Goal: Information Seeking & Learning: Find contact information

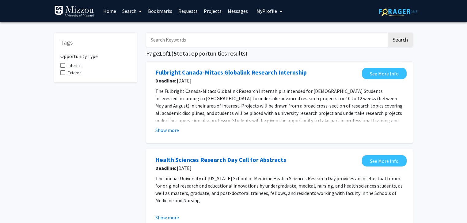
click at [262, 13] on span "My Profile" at bounding box center [266, 11] width 21 height 6
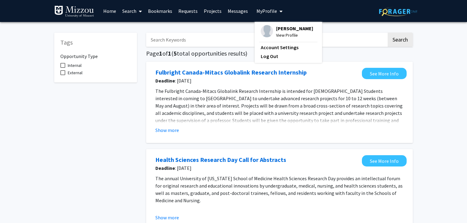
click at [262, 13] on span "My Profile" at bounding box center [266, 11] width 21 height 6
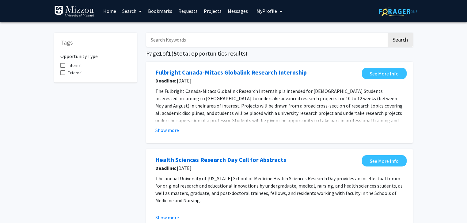
click at [268, 11] on span "My Profile" at bounding box center [266, 11] width 21 height 6
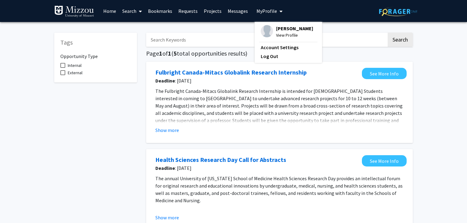
click at [268, 11] on span "My Profile" at bounding box center [266, 11] width 21 height 6
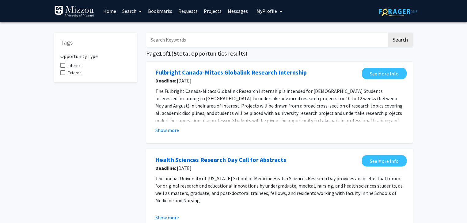
click at [163, 40] on input "Search Keywords" at bounding box center [266, 40] width 240 height 14
click at [126, 11] on link "Search" at bounding box center [132, 10] width 26 height 21
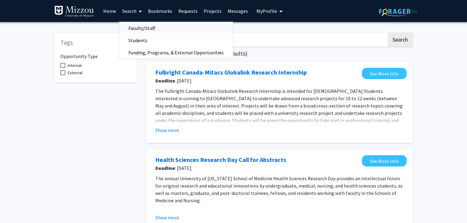
click at [129, 30] on span "Faculty/Staff" at bounding box center [141, 28] width 45 height 12
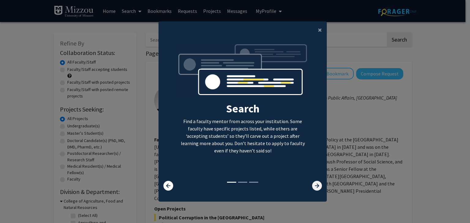
click at [312, 189] on icon at bounding box center [317, 186] width 10 height 10
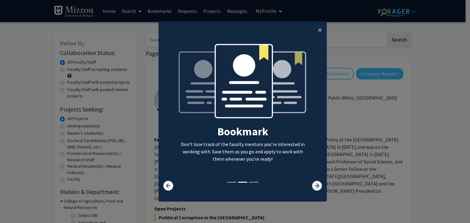
click at [312, 189] on icon at bounding box center [317, 186] width 10 height 10
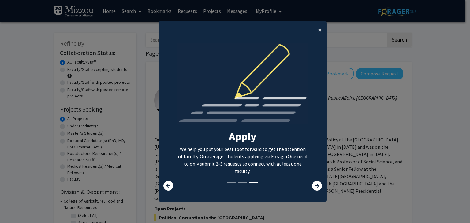
click at [318, 26] on span "×" at bounding box center [320, 29] width 4 height 9
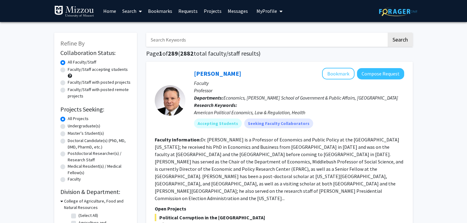
click at [178, 38] on input "Search Keywords" at bounding box center [266, 40] width 240 height 14
type input "Theranostics"
click at [387, 33] on button "Search" at bounding box center [399, 40] width 25 height 14
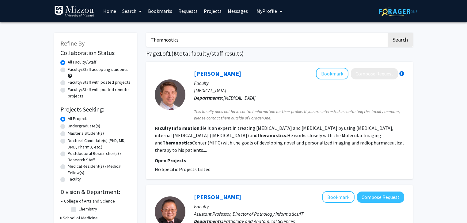
click at [229, 140] on fg-read-more "He is an expert in treating [MEDICAL_DATA] and [MEDICAL_DATA] by using [MEDICAL…" at bounding box center [279, 139] width 249 height 28
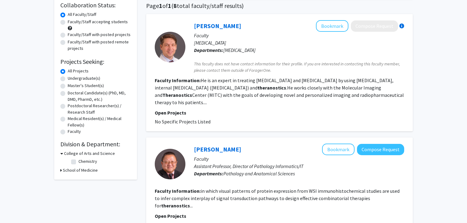
scroll to position [50, 0]
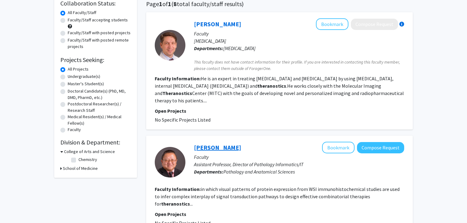
click at [216, 144] on link "[PERSON_NAME]" at bounding box center [217, 148] width 47 height 8
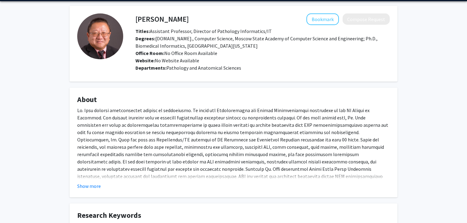
scroll to position [23, 0]
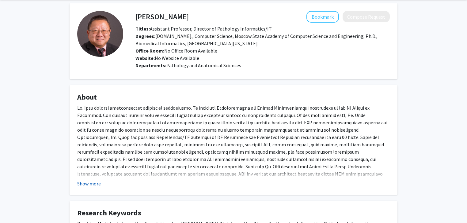
click at [84, 185] on button "Show more" at bounding box center [89, 183] width 24 height 7
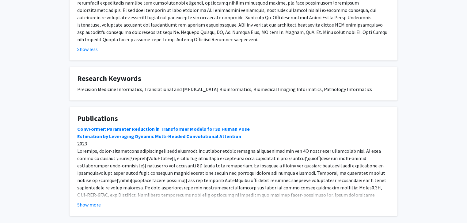
scroll to position [174, 0]
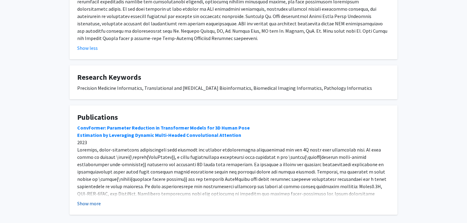
click at [88, 200] on button "Show more" at bounding box center [89, 203] width 24 height 7
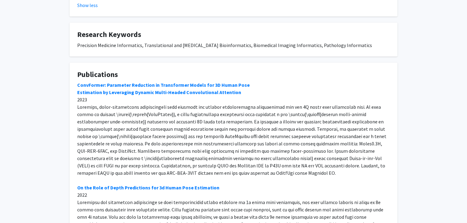
scroll to position [218, 0]
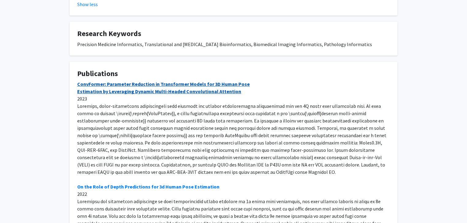
click at [132, 81] on link "ConvFormer: Parameter Reduction in Transformer Models for 3D Human Pose Estimat…" at bounding box center [163, 87] width 172 height 13
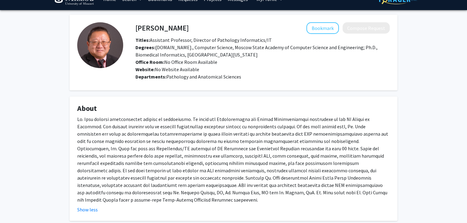
scroll to position [0, 0]
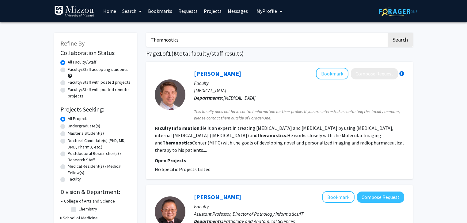
click at [189, 40] on input "Theranostics" at bounding box center [266, 40] width 240 height 14
type input "T"
type input "[PERSON_NAME]"
click at [387, 33] on button "Search" at bounding box center [399, 40] width 25 height 14
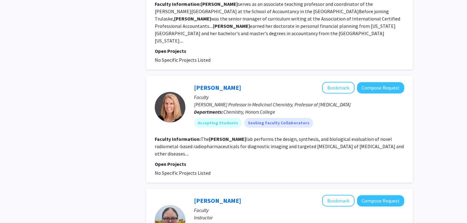
scroll to position [521, 0]
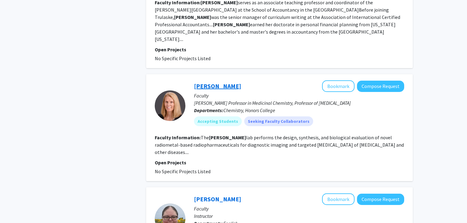
click at [223, 82] on link "[PERSON_NAME]" at bounding box center [217, 86] width 47 height 8
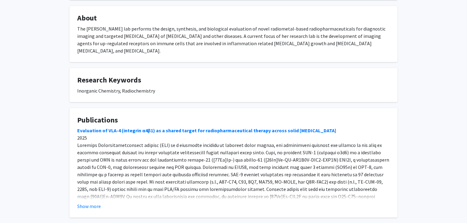
scroll to position [130, 0]
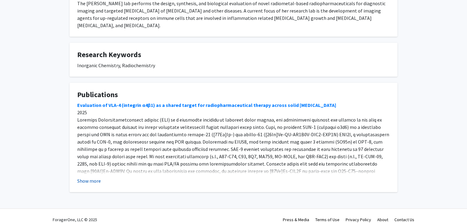
click at [89, 178] on button "Show more" at bounding box center [89, 181] width 24 height 7
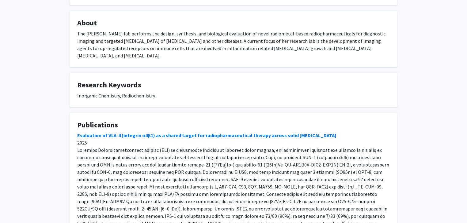
scroll to position [0, 0]
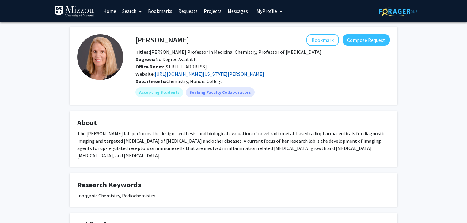
click at [203, 74] on link "[URL][DOMAIN_NAME][US_STATE][PERSON_NAME]" at bounding box center [209, 74] width 109 height 6
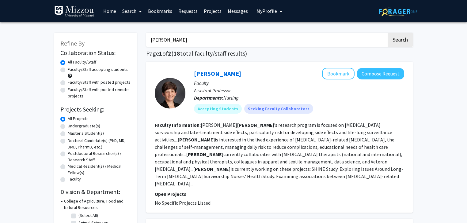
click at [159, 43] on input "[PERSON_NAME]" at bounding box center [266, 40] width 240 height 14
type input "Radiopharma"
click at [387, 33] on button "Search" at bounding box center [399, 40] width 25 height 14
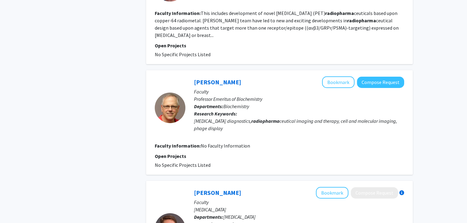
scroll to position [469, 0]
drag, startPoint x: 159, startPoint y: 43, endPoint x: 74, endPoint y: 76, distance: 91.7
click at [74, 76] on div "Refine By Collaboration Status: Collaboration Status All Faculty/Staff Collabor…" at bounding box center [96, 26] width 92 height 937
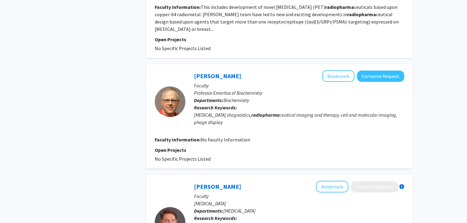
scroll to position [475, 0]
click at [339, 70] on button "Bookmark" at bounding box center [338, 76] width 32 height 12
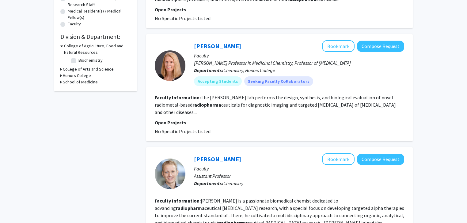
scroll to position [155, 0]
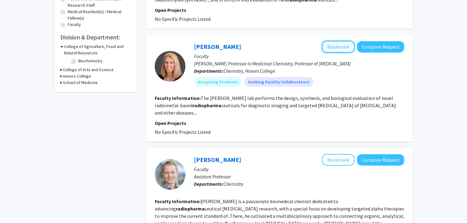
click at [347, 47] on button "Bookmark" at bounding box center [338, 47] width 32 height 12
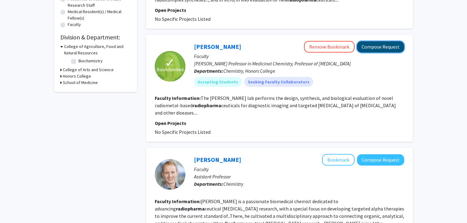
click at [368, 50] on button "Compose Request" at bounding box center [380, 46] width 47 height 11
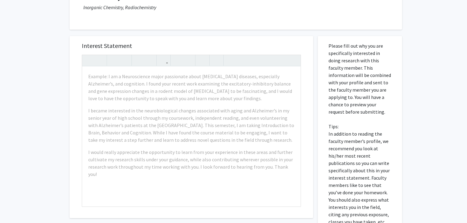
scroll to position [93, 0]
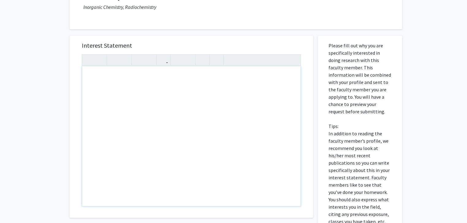
drag, startPoint x: 249, startPoint y: 113, endPoint x: 186, endPoint y: 81, distance: 70.2
click at [186, 81] on div "Note to users with screen readers: Please press Alt+0 or Option+0 to deactivate…" at bounding box center [191, 136] width 218 height 140
click at [60, 110] on div "All Requests Request for [PERSON_NAME] Request for [PERSON_NAME] Departments: C…" at bounding box center [233, 124] width 467 height 391
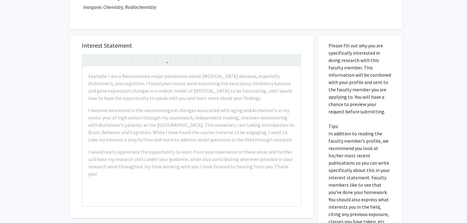
drag, startPoint x: 60, startPoint y: 110, endPoint x: 30, endPoint y: 87, distance: 38.0
click at [30, 87] on div "All Requests Request for [PERSON_NAME] Request for [PERSON_NAME] Departments: C…" at bounding box center [233, 124] width 467 height 391
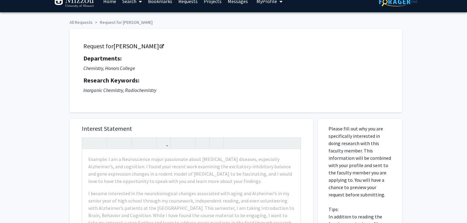
scroll to position [0, 0]
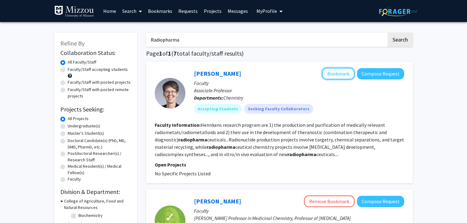
click at [335, 77] on button "Bookmark" at bounding box center [338, 74] width 32 height 12
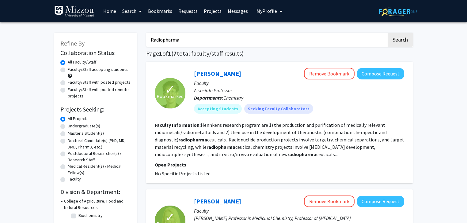
click at [68, 84] on label "Faculty/Staff with posted projects" at bounding box center [99, 82] width 63 height 6
click at [68, 83] on input "Faculty/Staff with posted projects" at bounding box center [70, 81] width 4 height 4
radio input "true"
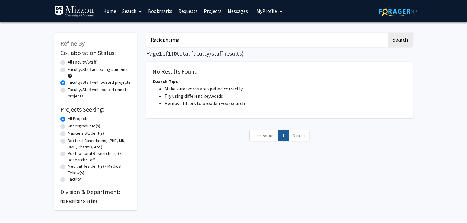
click at [163, 40] on input "Radiopharma" at bounding box center [266, 40] width 240 height 14
type input "Radio"
click at [387, 33] on button "Search" at bounding box center [399, 40] width 25 height 14
radio input "true"
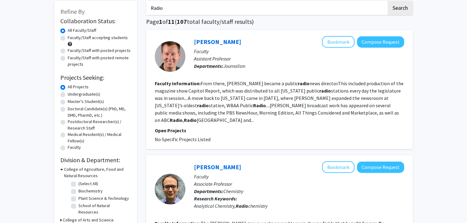
scroll to position [32, 0]
click at [68, 51] on label "Faculty/Staff with posted projects" at bounding box center [99, 50] width 63 height 6
click at [68, 51] on input "Faculty/Staff with posted projects" at bounding box center [70, 49] width 4 height 4
radio input "true"
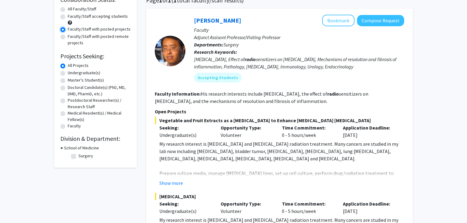
scroll to position [54, 0]
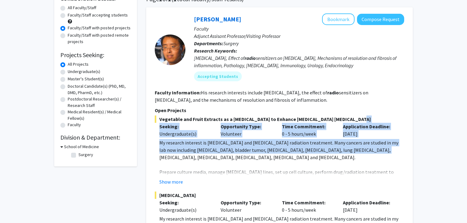
drag, startPoint x: 352, startPoint y: 151, endPoint x: 441, endPoint y: 129, distance: 91.4
click at [441, 129] on div "Refine By Collaboration Status: Collaboration Status All Faculty/Staff Collabor…" at bounding box center [233, 143] width 467 height 350
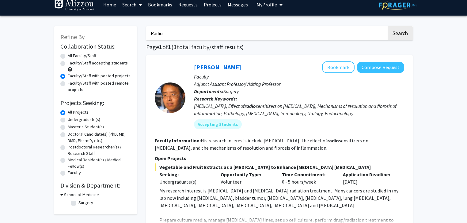
scroll to position [5, 0]
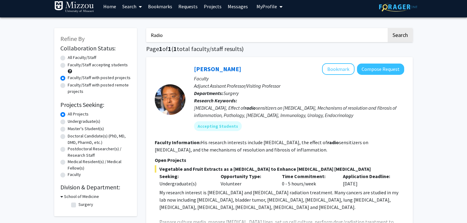
click at [156, 37] on input "Radio" at bounding box center [266, 35] width 240 height 14
type input "Bio"
click at [387, 28] on button "Search" at bounding box center [399, 35] width 25 height 14
radio input "true"
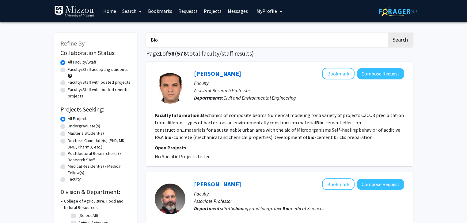
click at [68, 83] on label "Faculty/Staff with posted projects" at bounding box center [99, 82] width 63 height 6
click at [68, 83] on input "Faculty/Staff with posted projects" at bounding box center [70, 81] width 4 height 4
radio input "true"
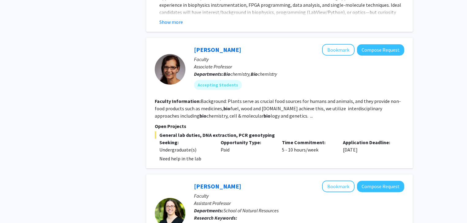
scroll to position [489, 0]
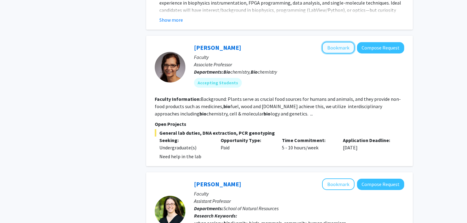
click at [347, 48] on button "Bookmark" at bounding box center [338, 48] width 32 height 12
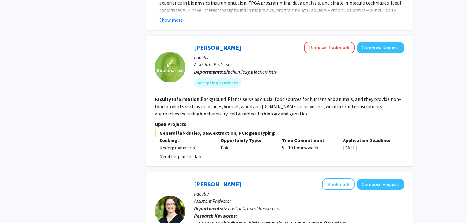
click at [203, 50] on link "[PERSON_NAME]" at bounding box center [217, 48] width 47 height 8
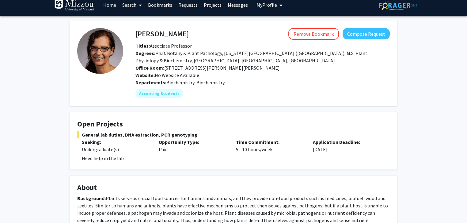
scroll to position [7, 0]
